Goal: Find contact information

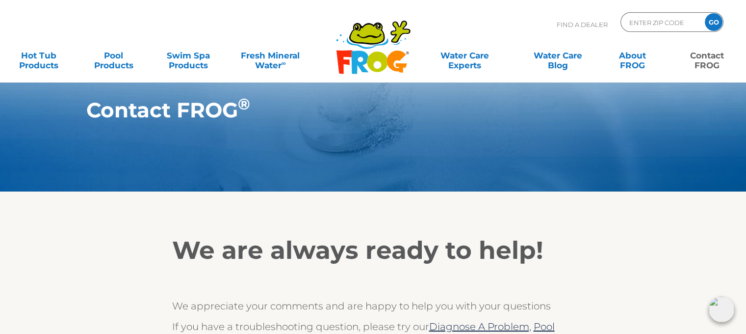
click at [711, 54] on link "Contact FROG" at bounding box center [707, 56] width 58 height 20
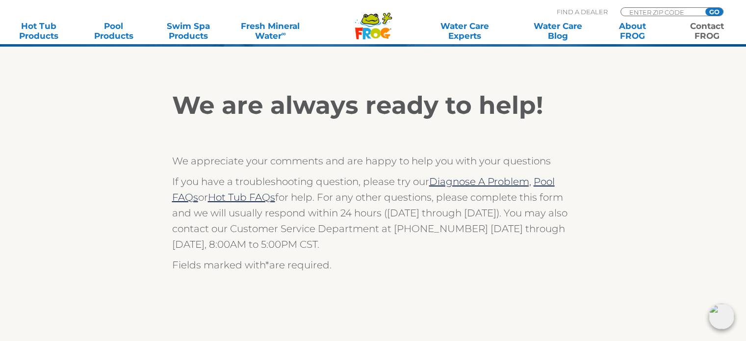
scroll to position [147, 0]
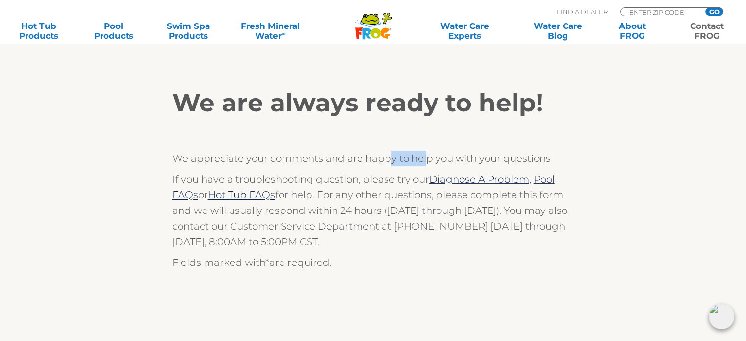
drag, startPoint x: 399, startPoint y: 159, endPoint x: 427, endPoint y: 156, distance: 28.1
click at [427, 156] on p "We appreciate your comments and are happy to help you with your questions" at bounding box center [373, 159] width 402 height 16
click at [324, 170] on div "We are always ready to help! We appreciate your comments and are happy to help …" at bounding box center [373, 179] width 402 height 182
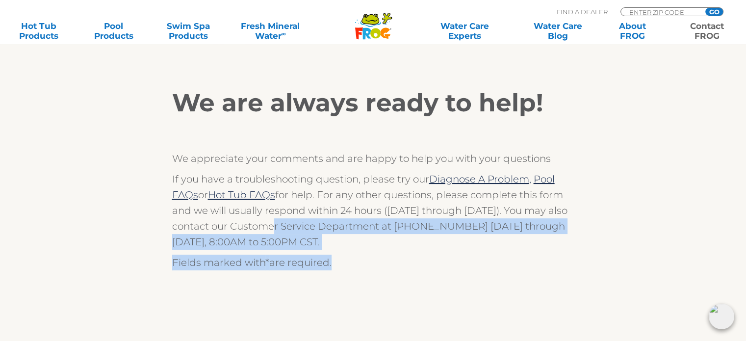
drag, startPoint x: 283, startPoint y: 225, endPoint x: 394, endPoint y: 251, distance: 114.3
click at [394, 251] on div "We are always ready to help! We appreciate your comments and are happy to help …" at bounding box center [373, 179] width 402 height 182
click at [395, 253] on div "We are always ready to help! We appreciate your comments and are happy to help …" at bounding box center [373, 179] width 402 height 182
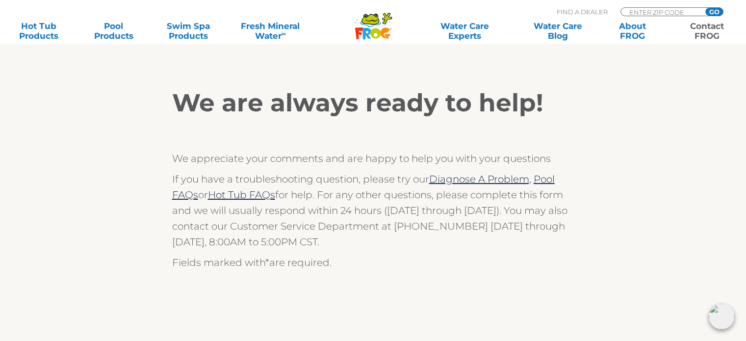
click at [349, 264] on p "Fields marked with * are required." at bounding box center [373, 263] width 402 height 16
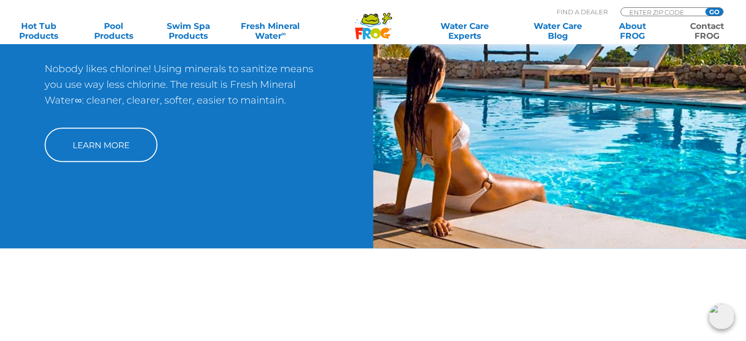
scroll to position [561, 0]
